Goal: Information Seeking & Learning: Learn about a topic

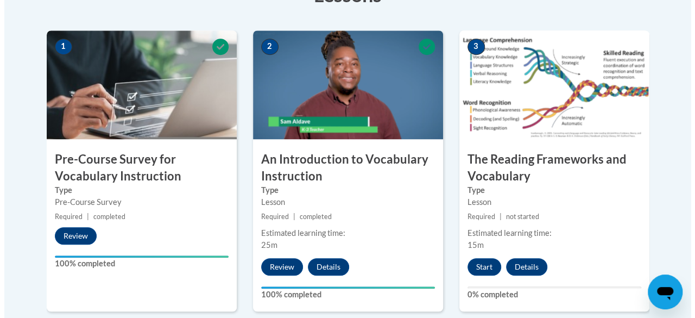
scroll to position [334, 0]
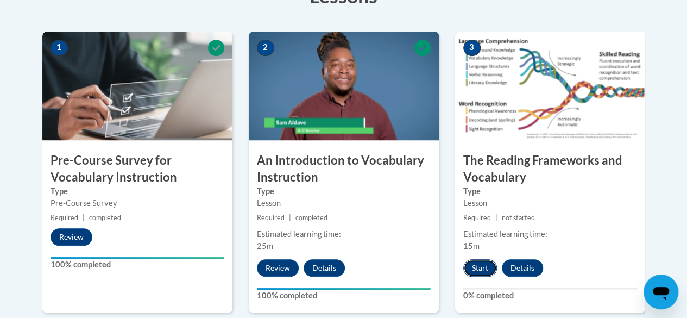
click at [475, 260] on button "Start" at bounding box center [480, 267] width 34 height 17
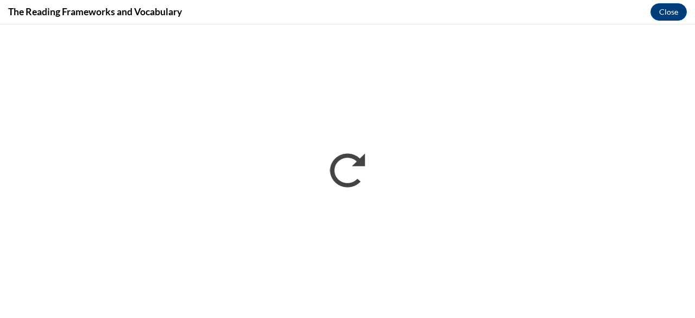
scroll to position [0, 0]
